Goal: Navigation & Orientation: Understand site structure

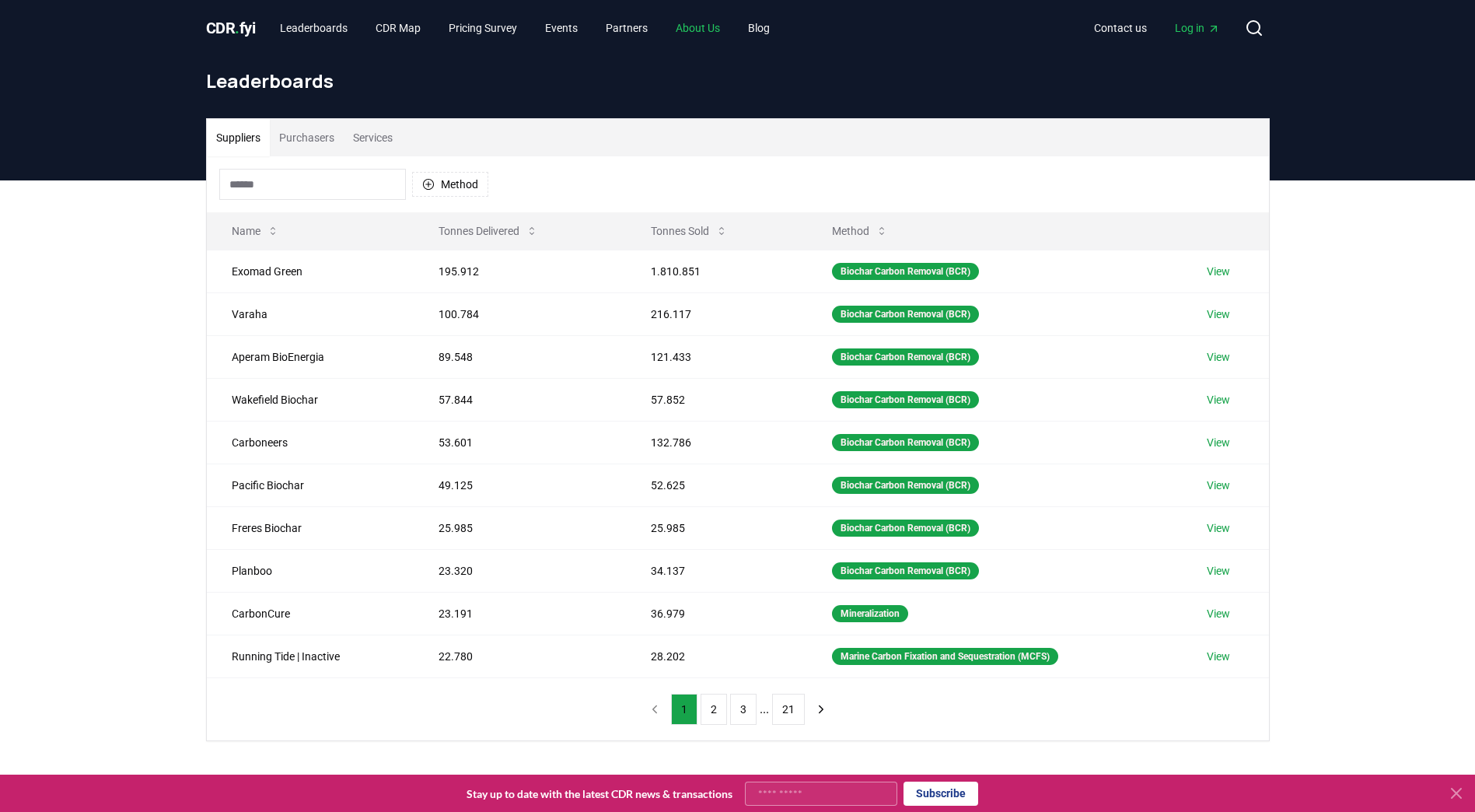
click at [716, 27] on link "About Us" at bounding box center [698, 28] width 69 height 28
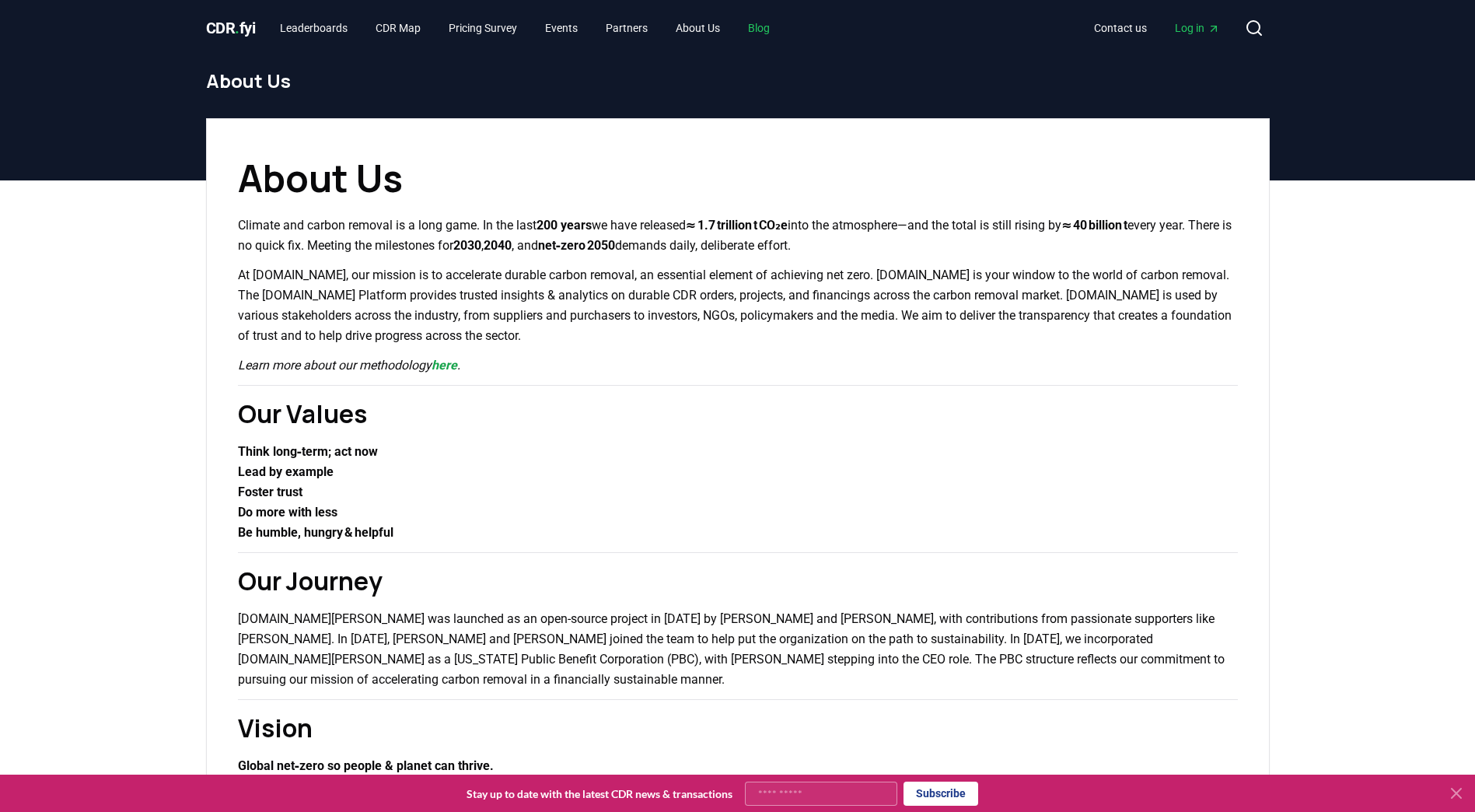
click at [777, 28] on link "Blog" at bounding box center [759, 28] width 47 height 28
click at [646, 29] on link "Partners" at bounding box center [626, 28] width 67 height 28
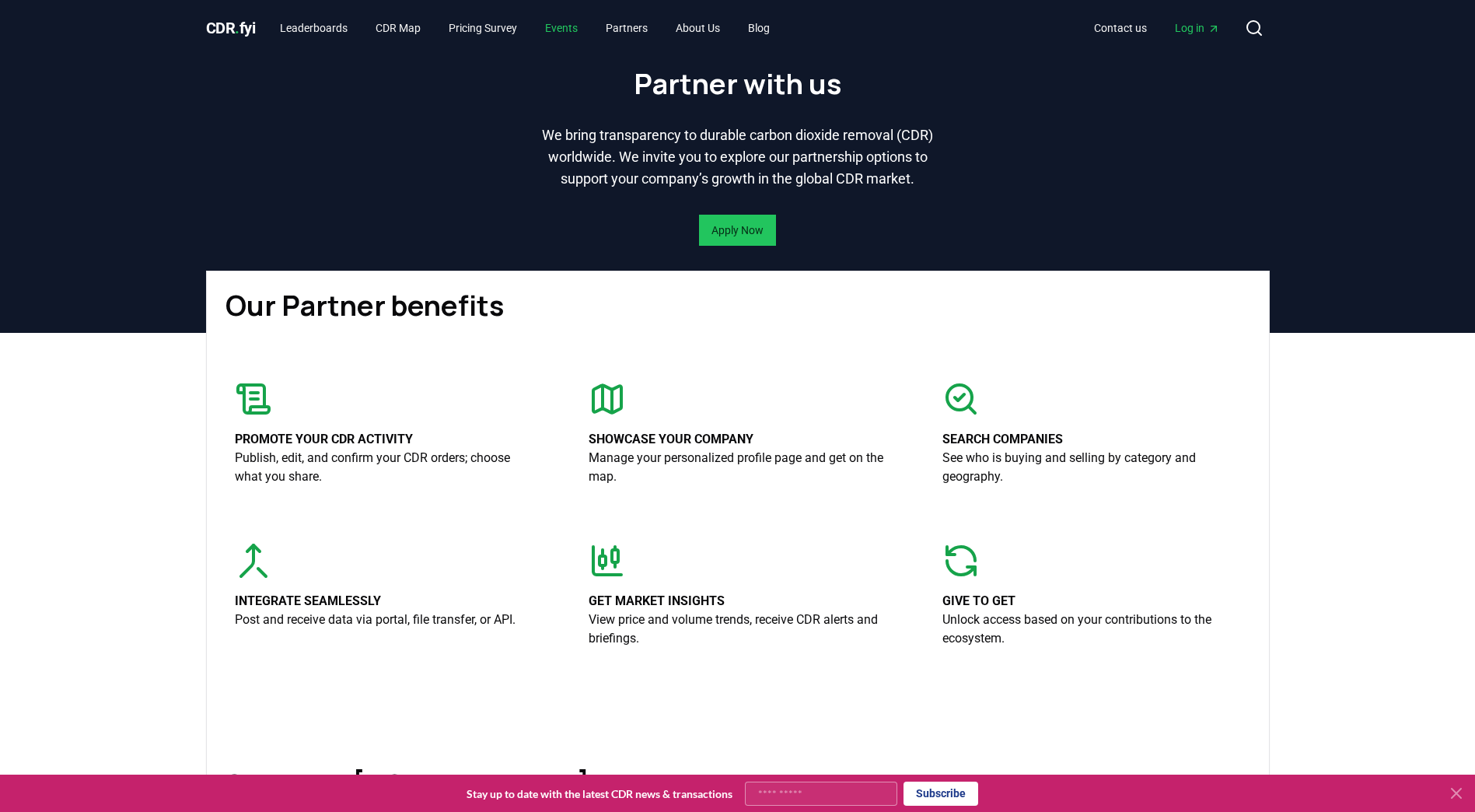
click at [585, 23] on link "Events" at bounding box center [562, 28] width 58 height 28
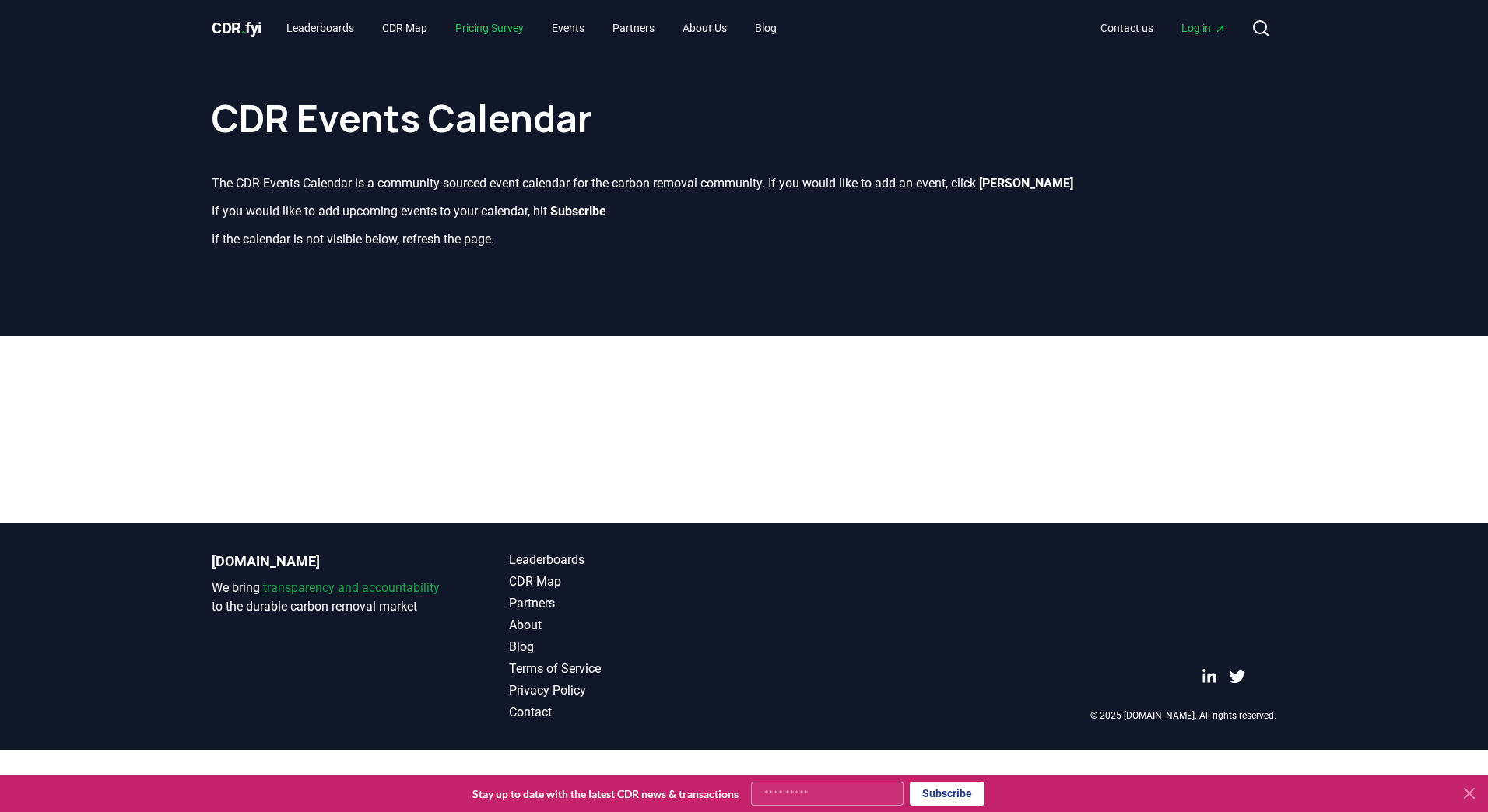
click at [499, 28] on link "Pricing Survey" at bounding box center [489, 28] width 93 height 28
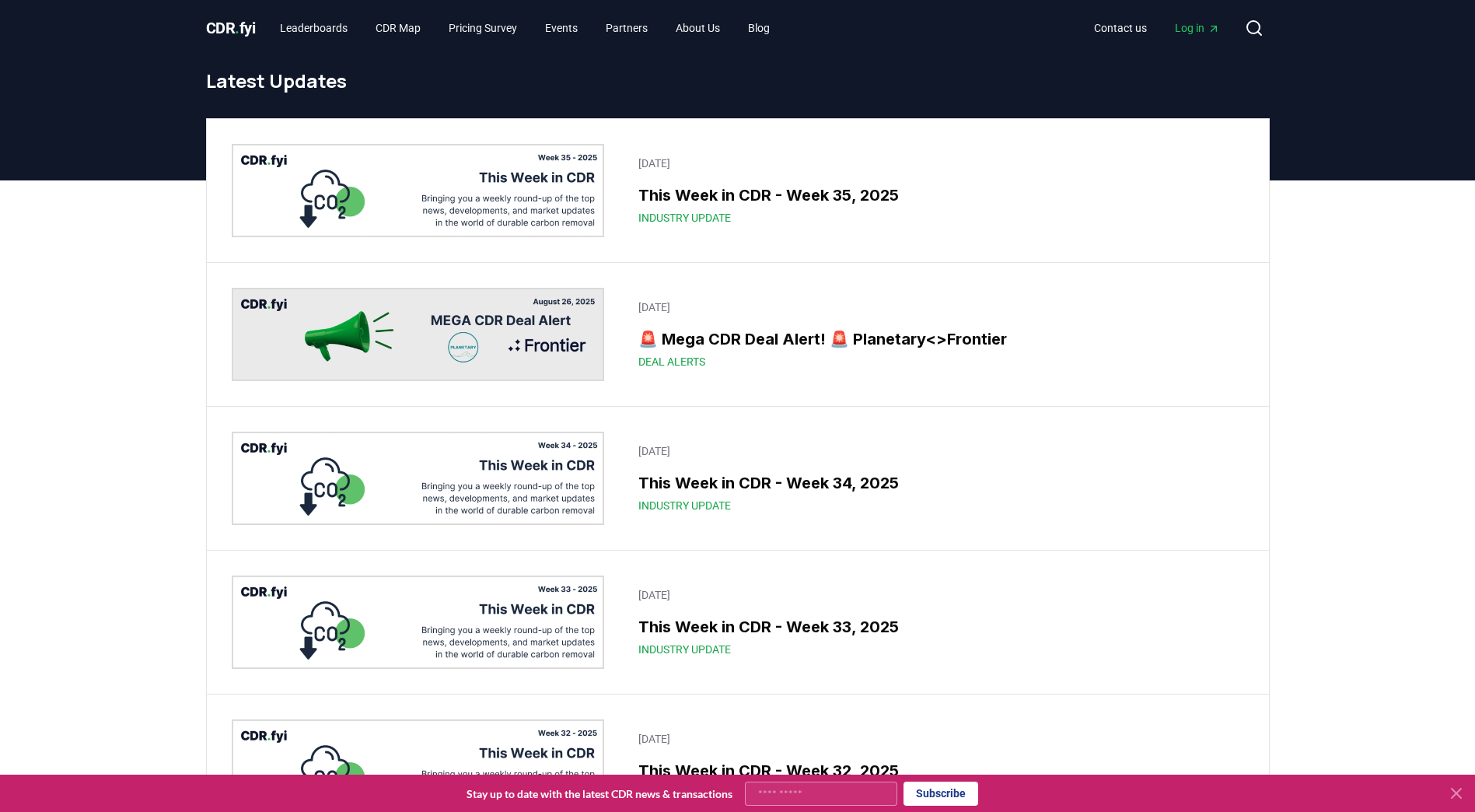
click at [307, 216] on img at bounding box center [419, 190] width 373 height 93
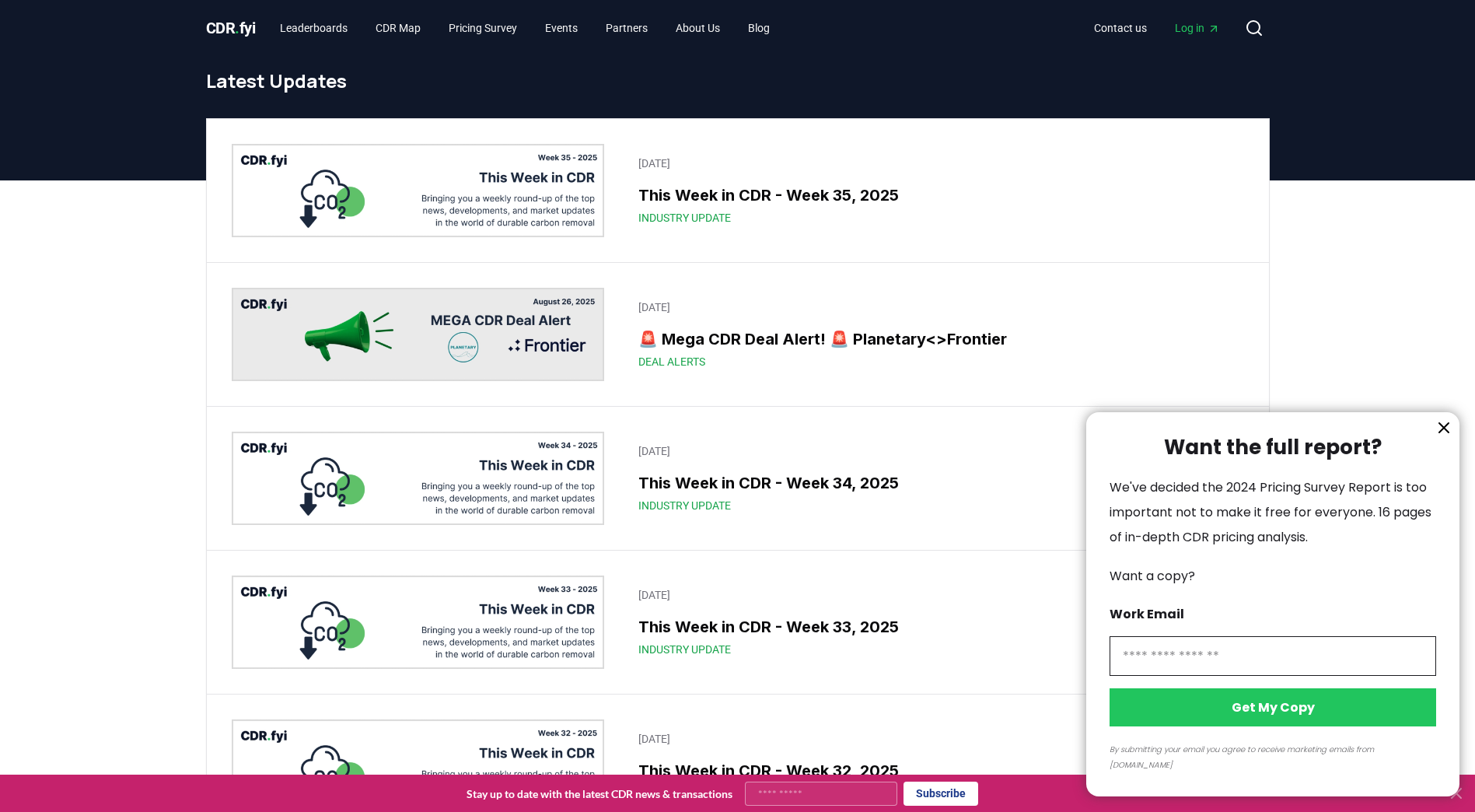
click at [1452, 437] on icon "information" at bounding box center [1444, 427] width 19 height 19
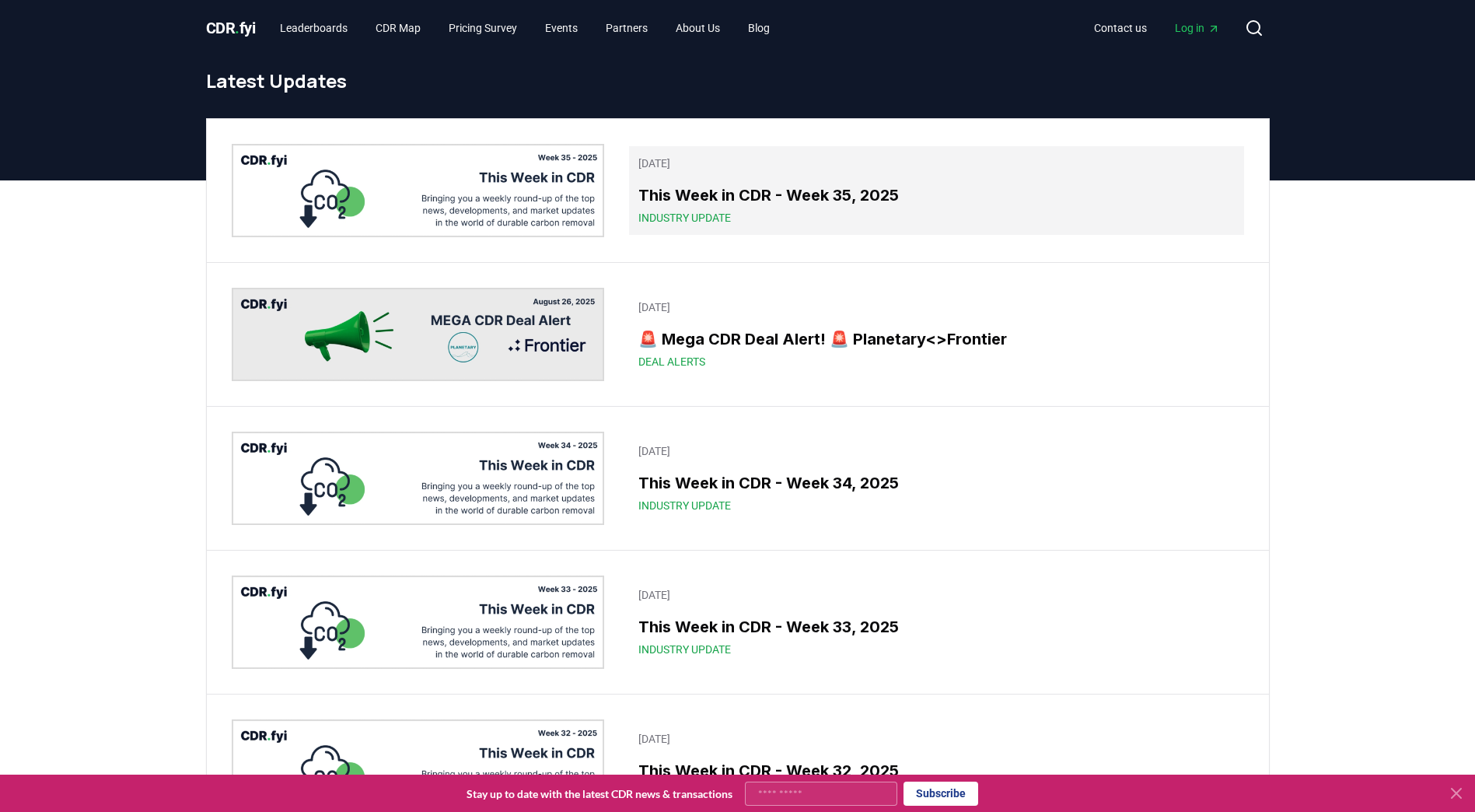
click at [781, 198] on h3 "This Week in CDR - Week 35, 2025" at bounding box center [937, 195] width 595 height 23
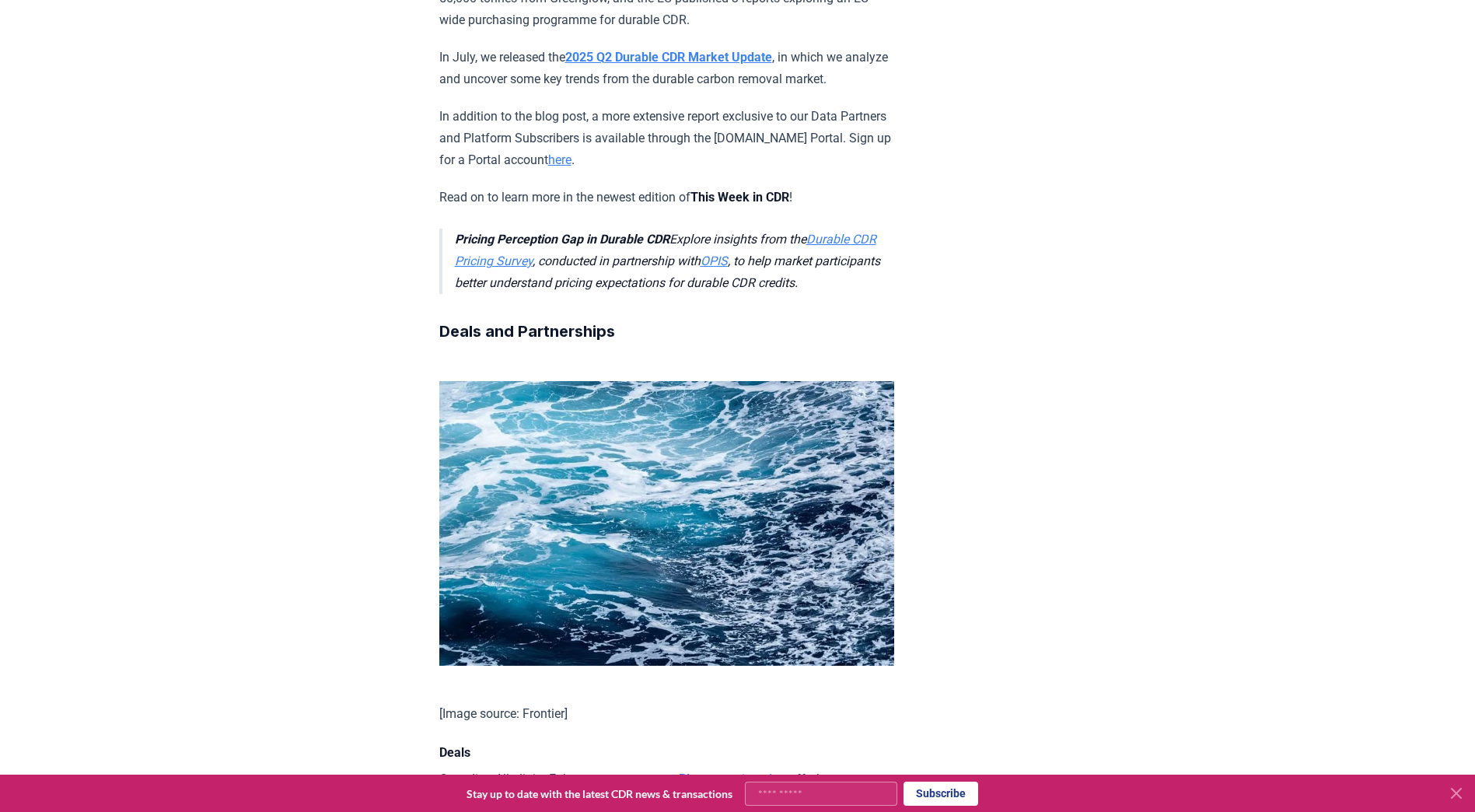
scroll to position [78, 0]
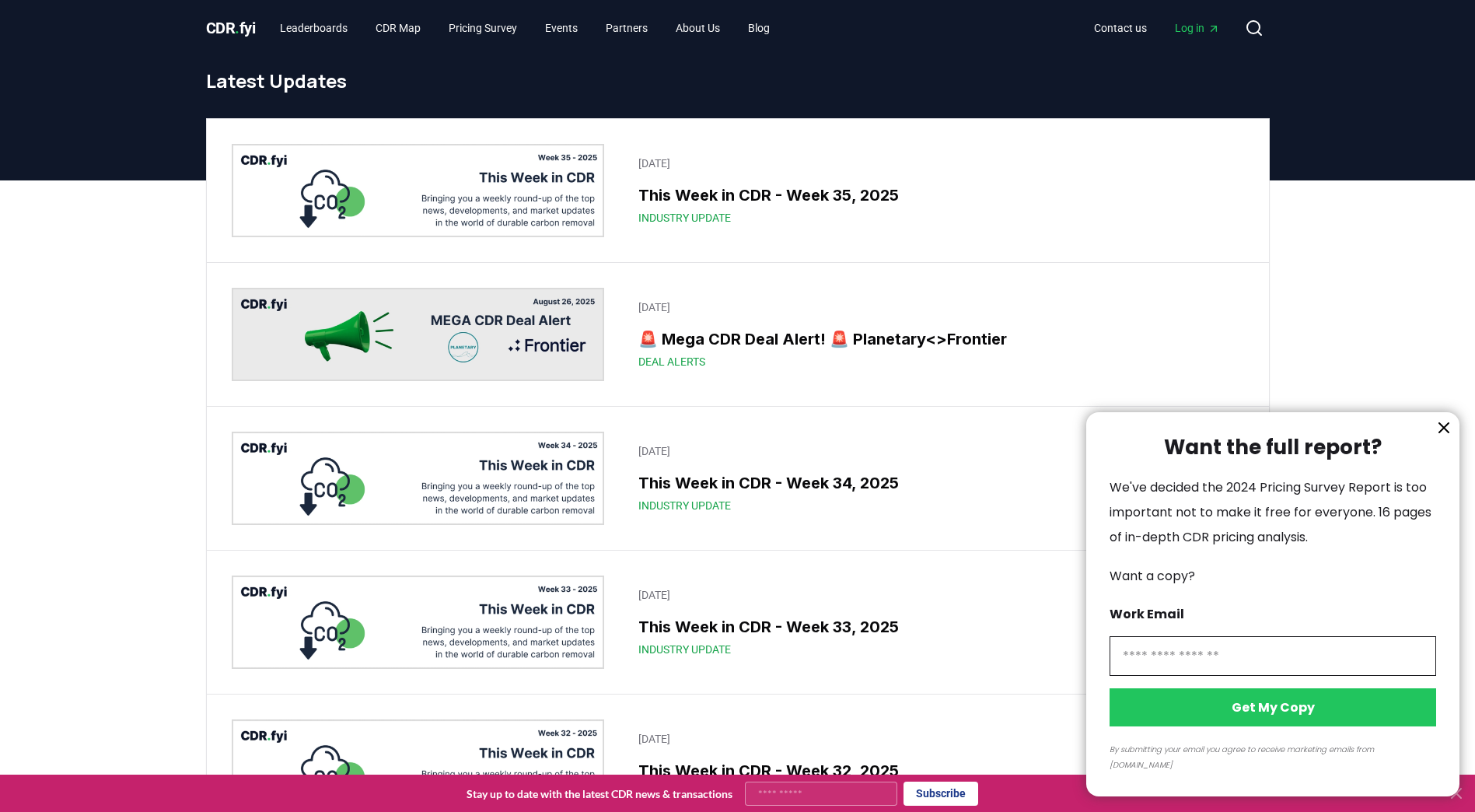
click at [1447, 433] on icon "information" at bounding box center [1444, 427] width 10 height 10
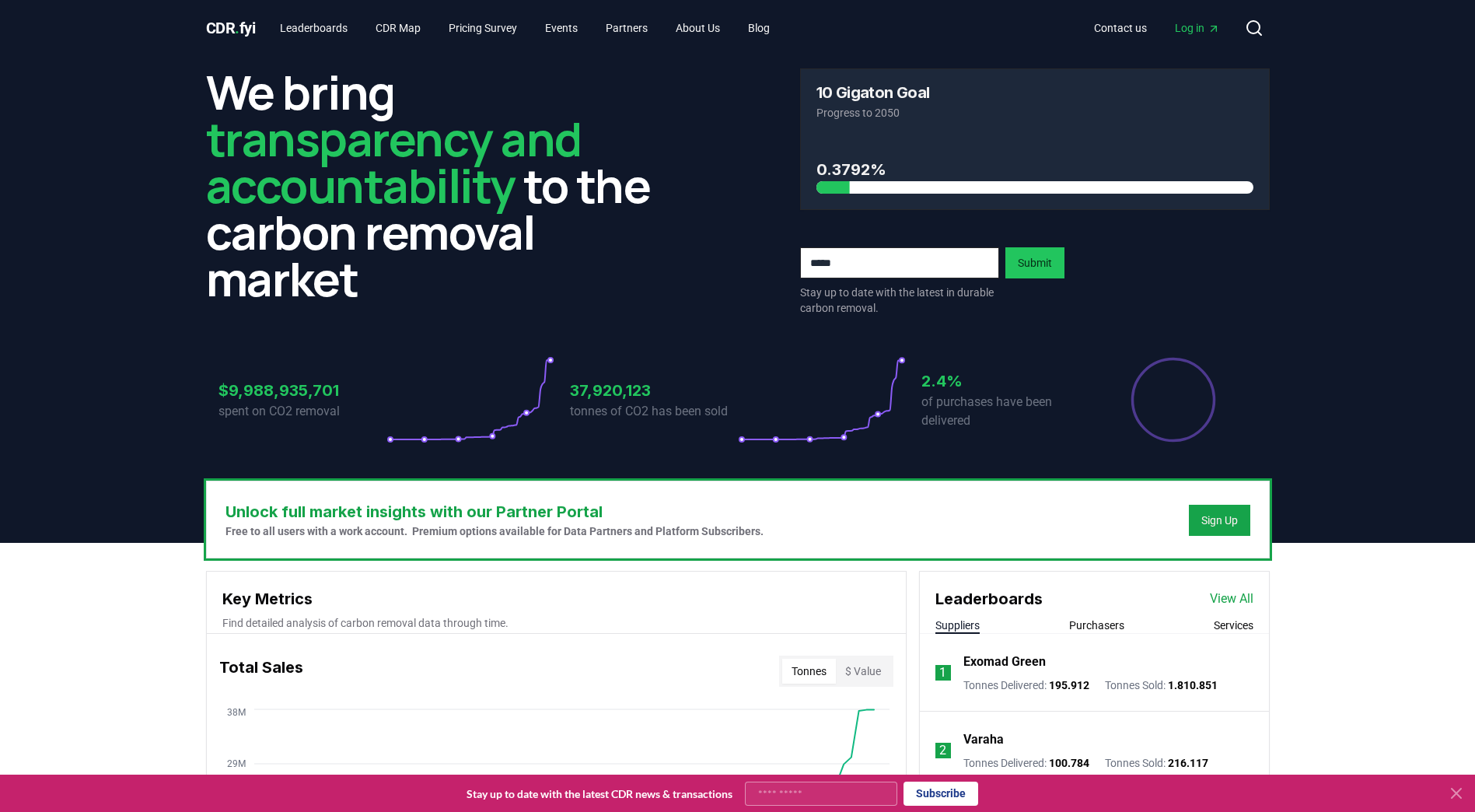
scroll to position [389, 0]
